Goal: Transaction & Acquisition: Book appointment/travel/reservation

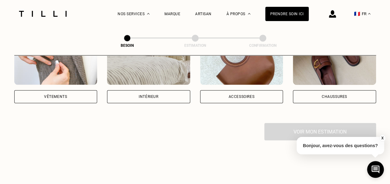
scroll to position [124, 0]
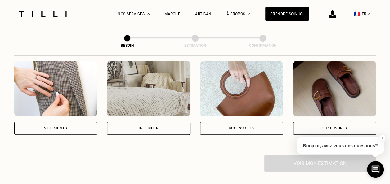
click at [246, 127] on div "Accessoires" at bounding box center [241, 129] width 26 height 4
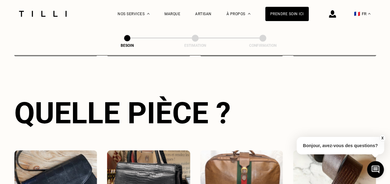
scroll to position [265, 0]
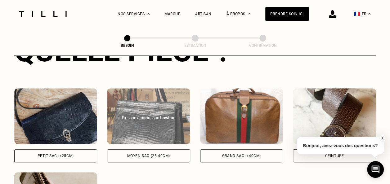
click at [157, 154] on div "Moyen sac (25-40cm)" at bounding box center [148, 156] width 43 height 4
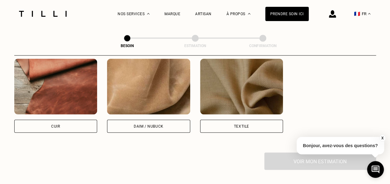
scroll to position [518, 0]
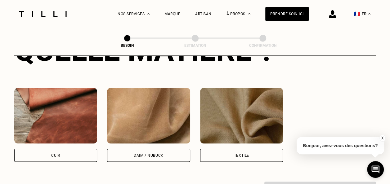
click at [243, 154] on div "Textile" at bounding box center [241, 156] width 15 height 4
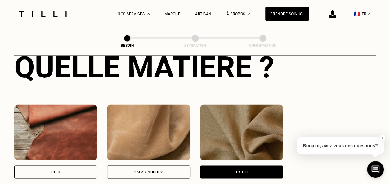
scroll to position [501, 0]
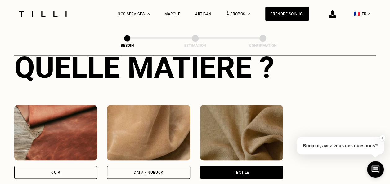
click at [118, 137] on img at bounding box center [148, 133] width 83 height 56
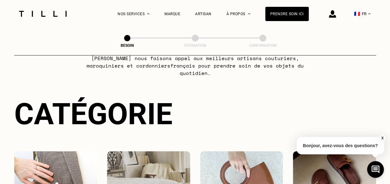
scroll to position [0, 0]
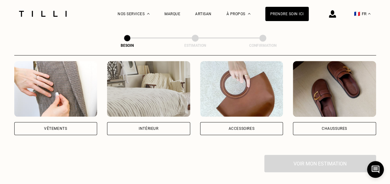
scroll to position [124, 0]
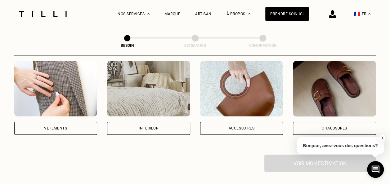
click at [261, 96] on img at bounding box center [241, 89] width 83 height 56
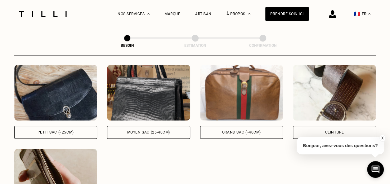
scroll to position [296, 0]
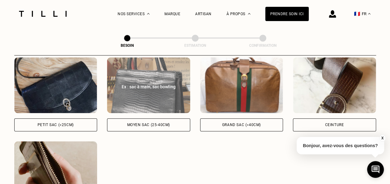
click at [173, 110] on div "Ex : sac à main, sac bowling Moyen sac (25-40cm)" at bounding box center [148, 94] width 83 height 74
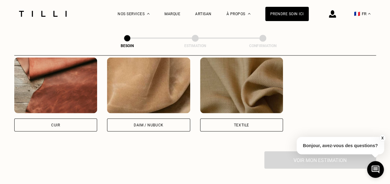
scroll to position [549, 0]
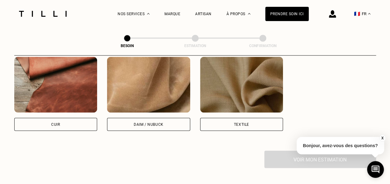
click at [76, 110] on div "Cuir" at bounding box center [55, 94] width 83 height 74
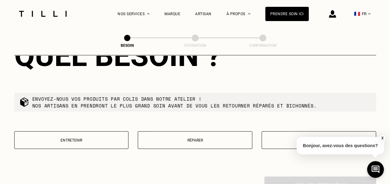
scroll to position [687, 0]
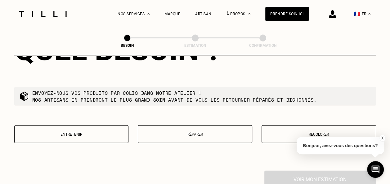
click at [244, 135] on button "Réparer" at bounding box center [195, 135] width 114 height 18
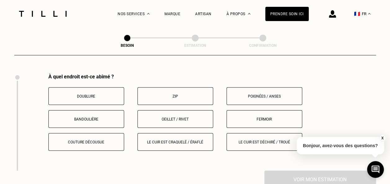
scroll to position [790, 0]
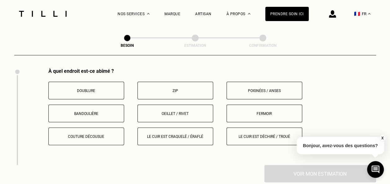
click at [247, 135] on p "Le cuir est déchiré / troué" at bounding box center [264, 137] width 69 height 4
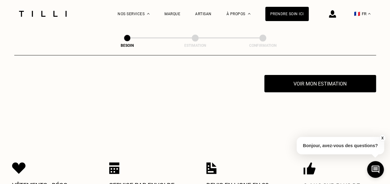
scroll to position [975, 0]
